Goal: Task Accomplishment & Management: Manage account settings

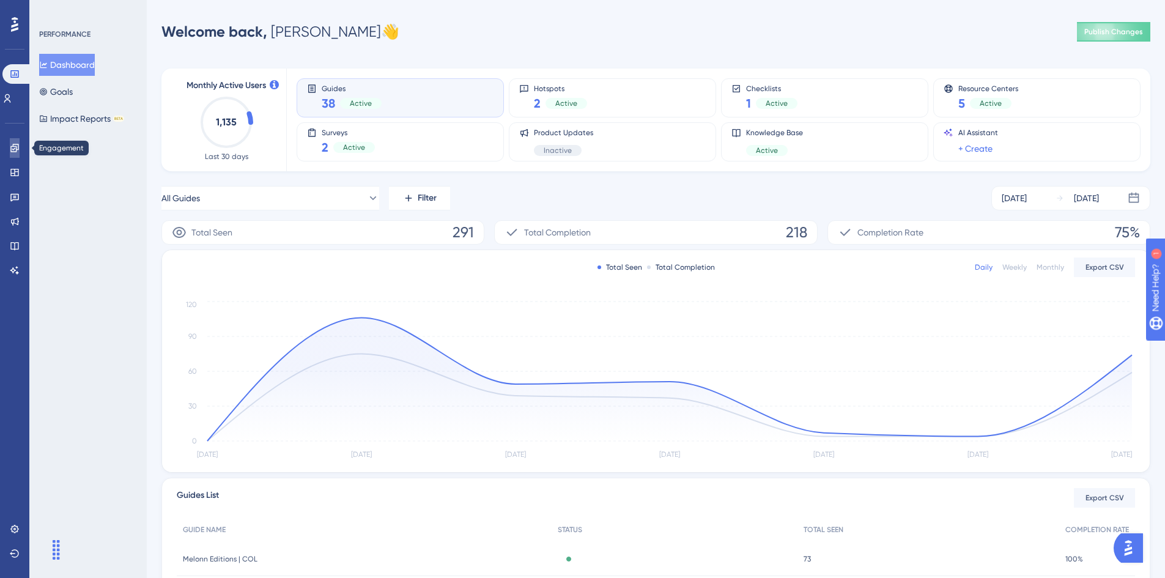
click at [11, 149] on icon at bounding box center [14, 148] width 8 height 8
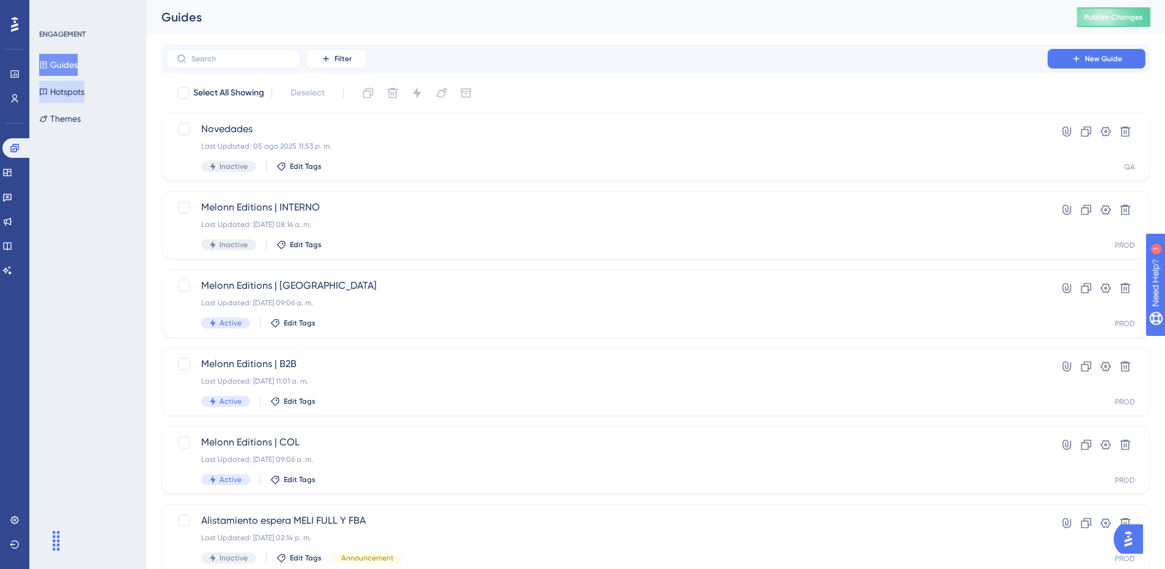
click at [80, 94] on button "Hotspots" at bounding box center [61, 92] width 45 height 22
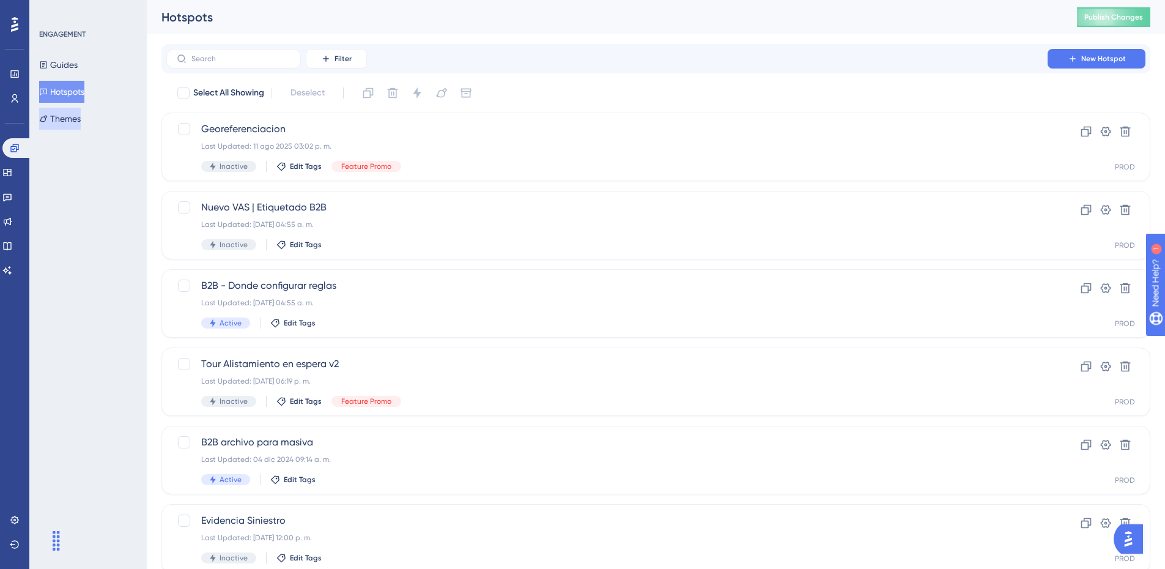
click at [73, 122] on button "Themes" at bounding box center [60, 119] width 42 height 22
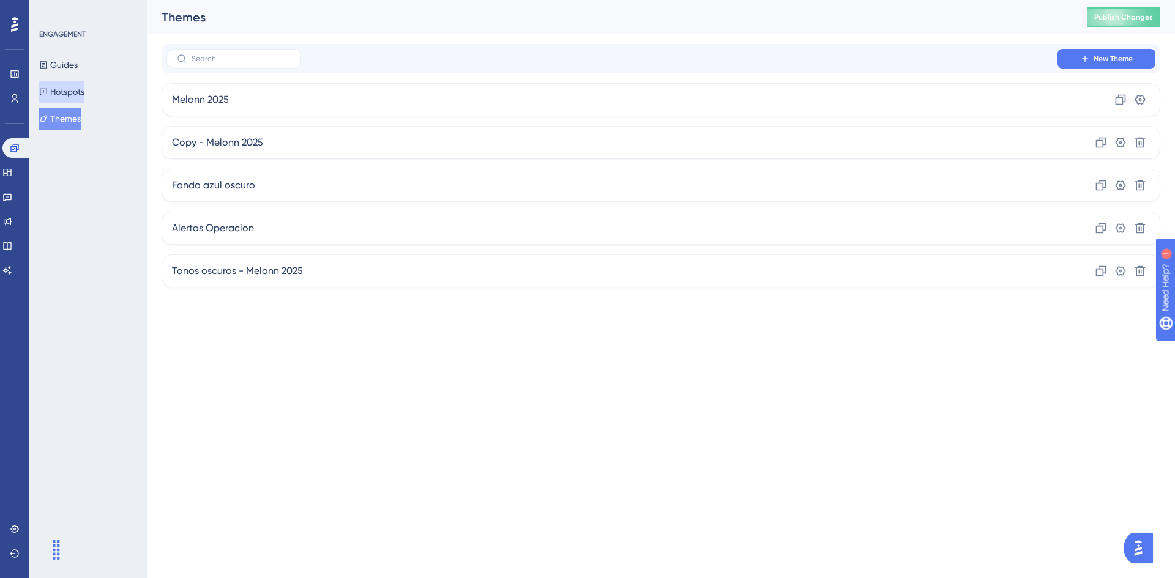
click at [61, 89] on button "Hotspots" at bounding box center [61, 92] width 45 height 22
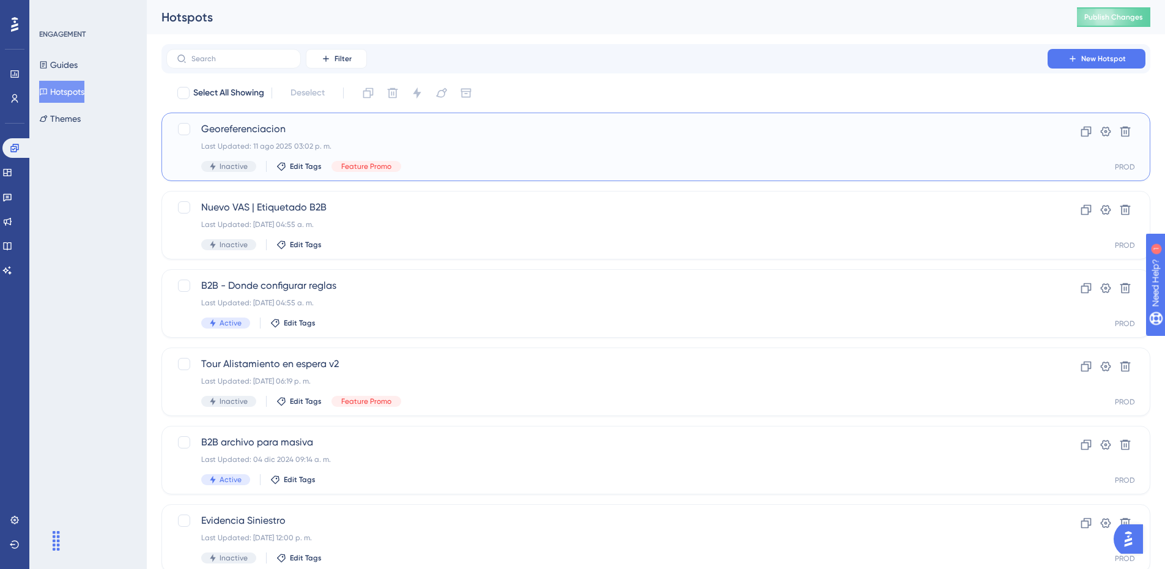
click at [397, 143] on div "Last Updated: 11 ago 2025 03:02 p. m." at bounding box center [607, 146] width 812 height 10
